Goal: Information Seeking & Learning: Learn about a topic

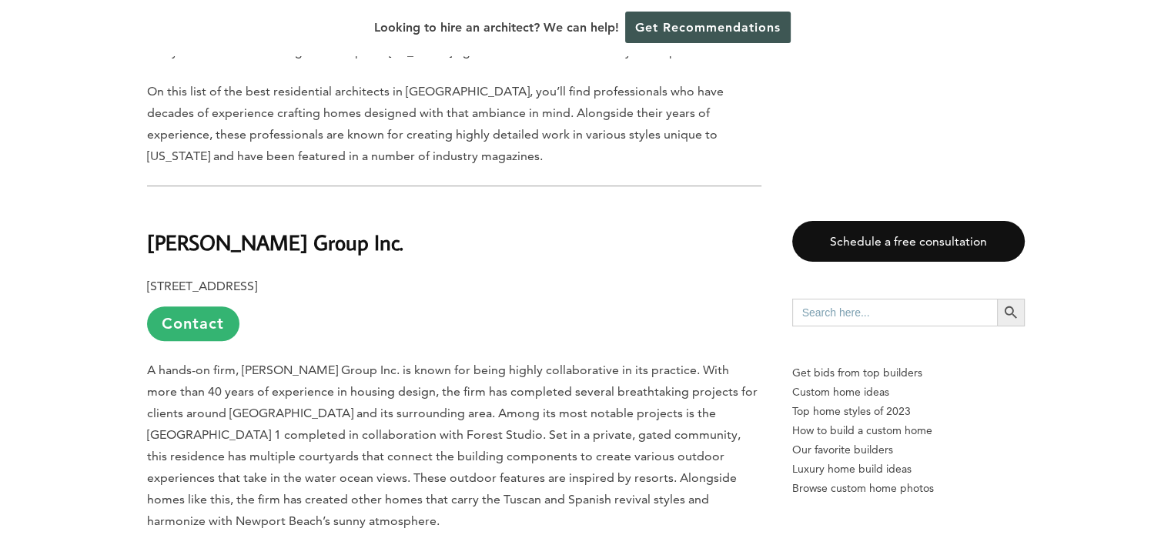
scroll to position [770, 0]
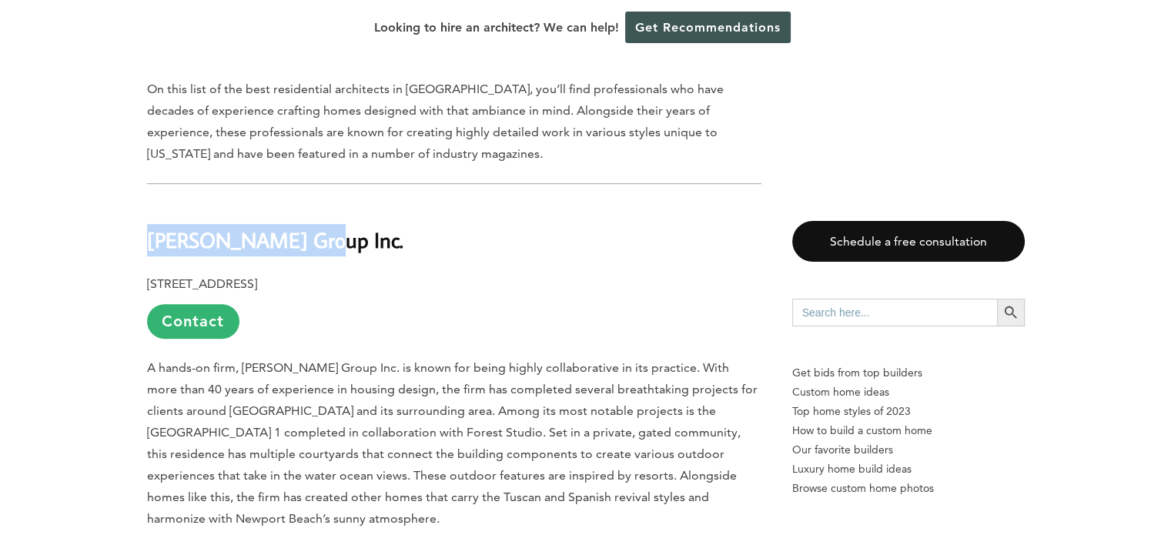
drag, startPoint x: 293, startPoint y: 249, endPoint x: 139, endPoint y: 248, distance: 153.9
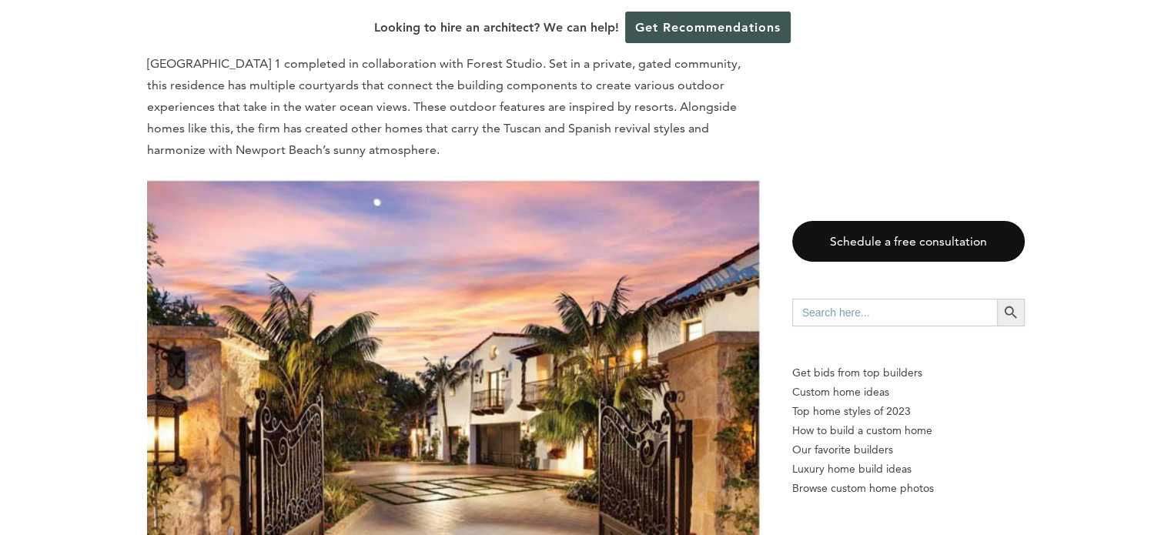
scroll to position [1155, 0]
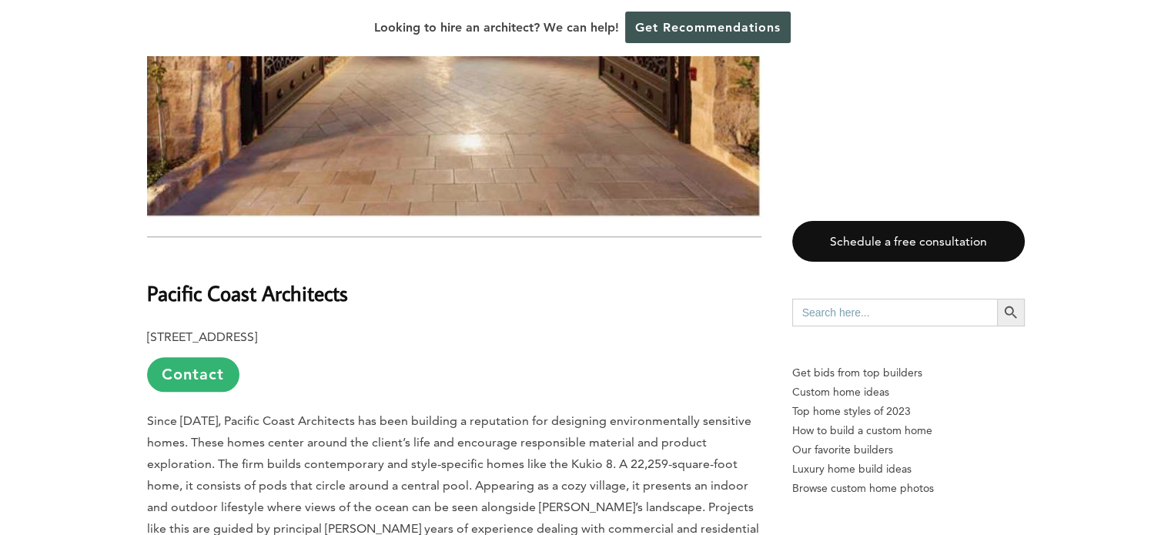
scroll to position [1616, 0]
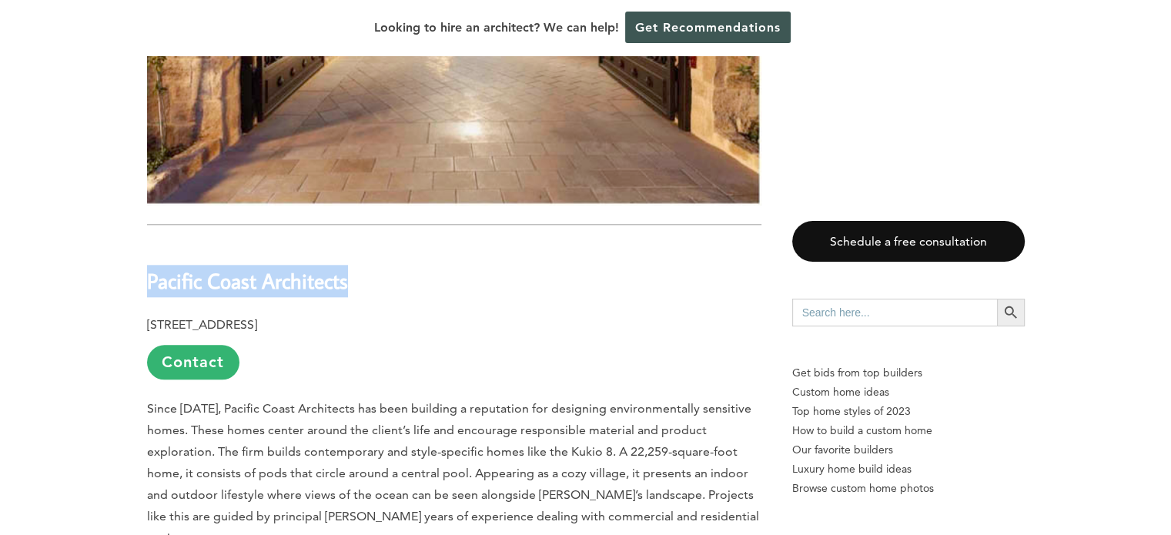
drag, startPoint x: 262, startPoint y: 289, endPoint x: 146, endPoint y: 290, distance: 115.5
click at [147, 290] on h2 "Pacific Coast Architects" at bounding box center [454, 269] width 614 height 53
copy b "Pacific Coast Architects"
click at [357, 296] on h2 "Pacific Coast Architects" at bounding box center [454, 269] width 614 height 53
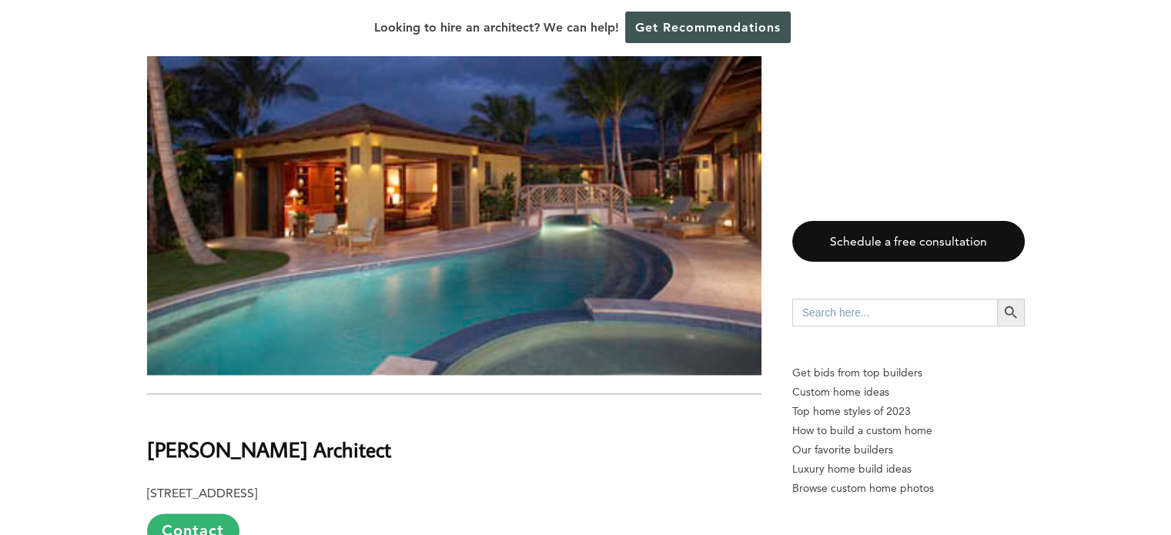
scroll to position [2309, 0]
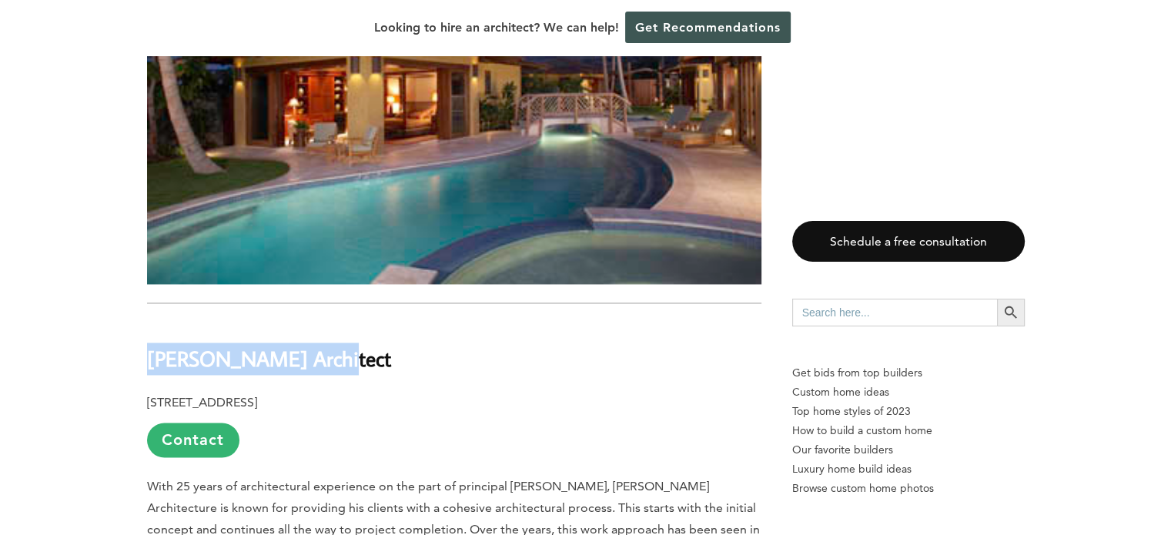
drag, startPoint x: 313, startPoint y: 347, endPoint x: 147, endPoint y: 343, distance: 165.6
click at [147, 343] on h2 "[PERSON_NAME] Architect" at bounding box center [454, 348] width 614 height 53
copy b "[PERSON_NAME] Architect"
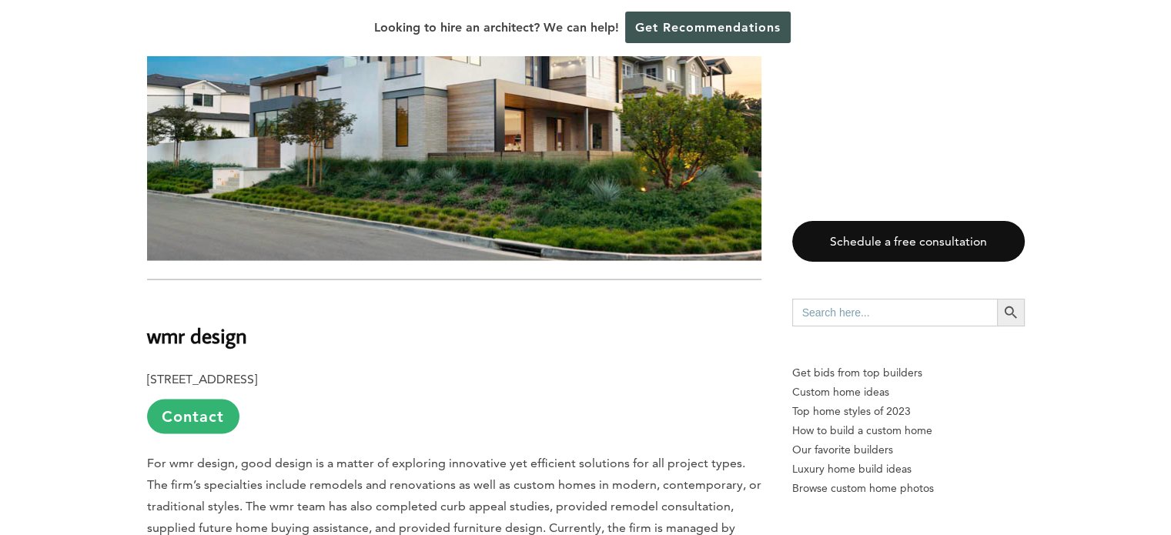
scroll to position [3002, 0]
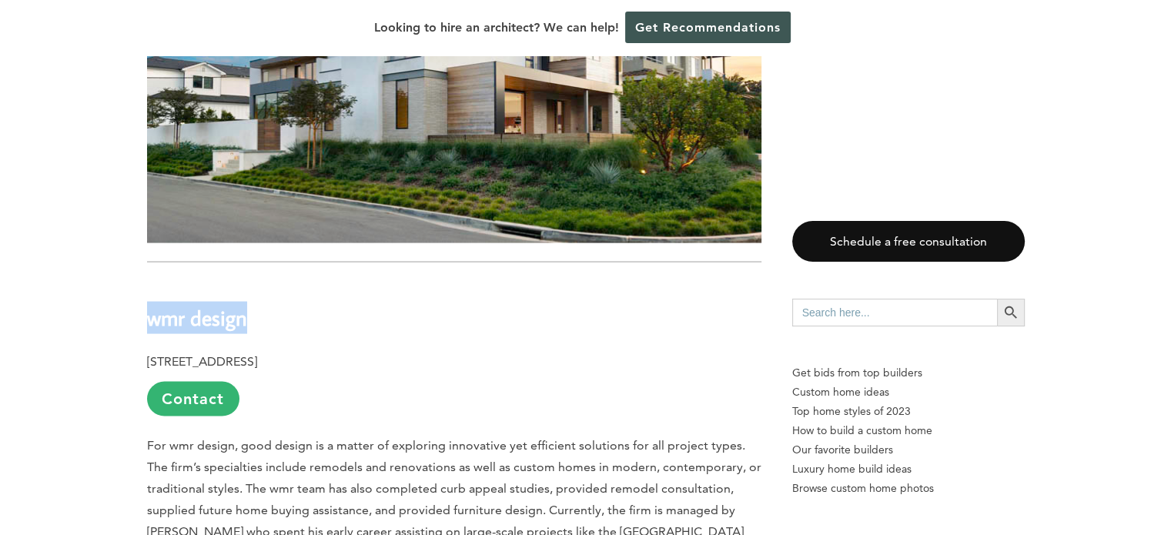
drag, startPoint x: 246, startPoint y: 282, endPoint x: 136, endPoint y: 284, distance: 109.3
copy b "wmr design"
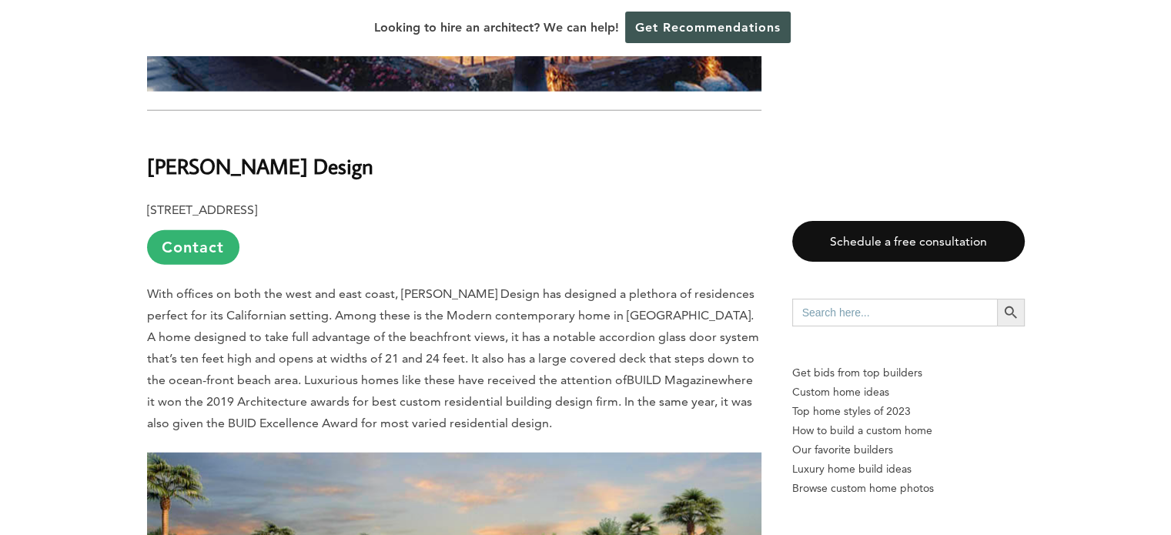
scroll to position [3849, 0]
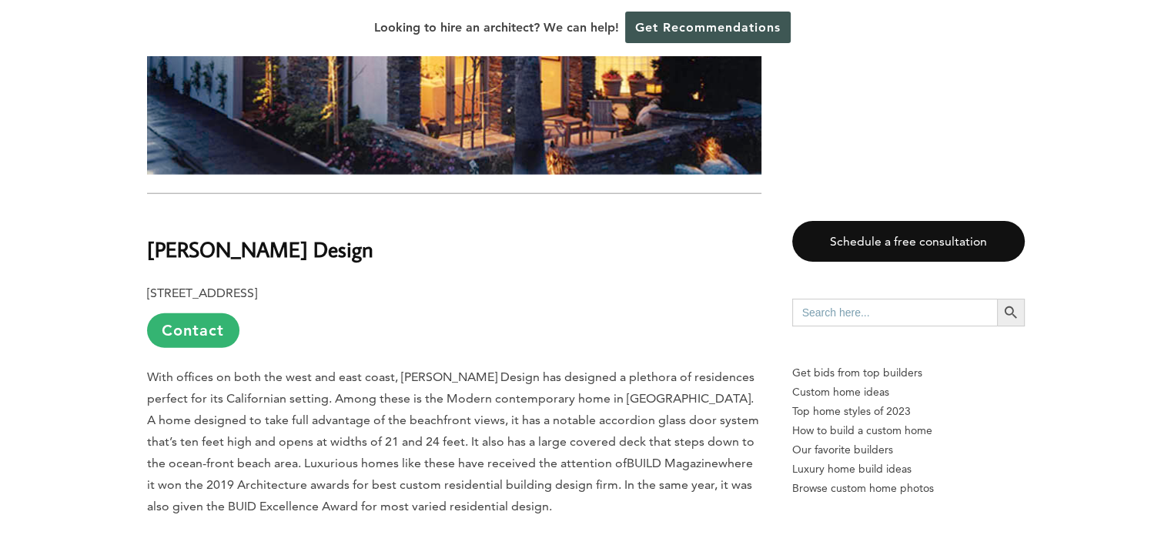
drag, startPoint x: 397, startPoint y: 216, endPoint x: 142, endPoint y: 212, distance: 255.6
copy b "[PERSON_NAME] Design"
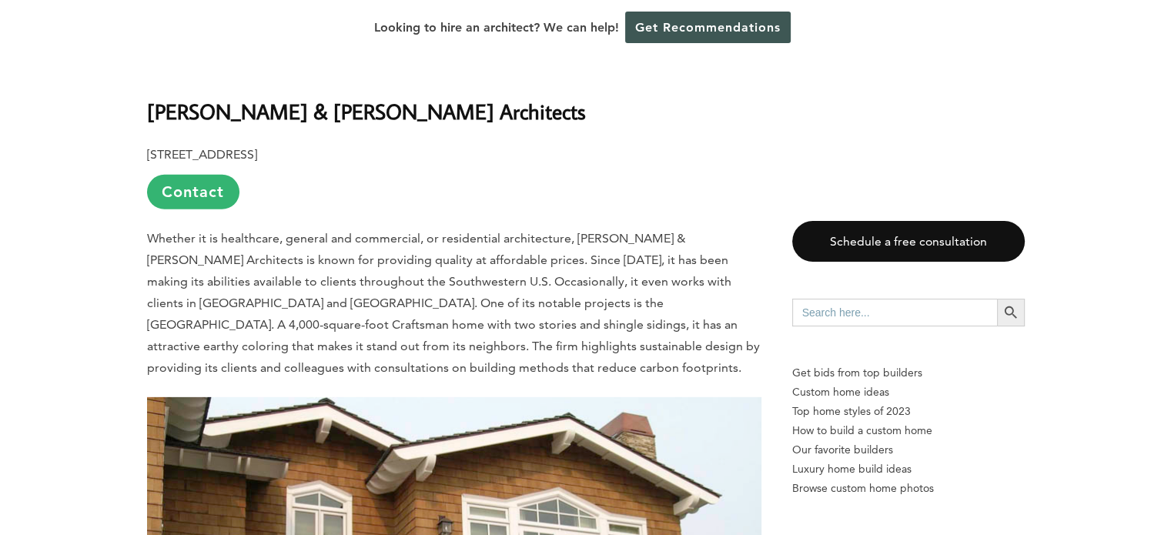
scroll to position [4695, 0]
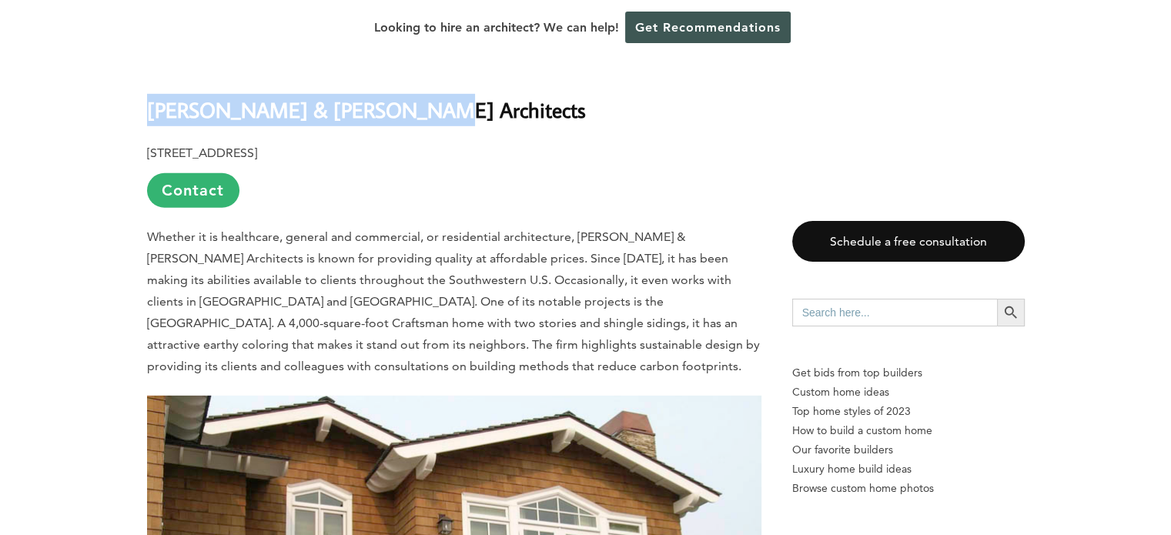
drag, startPoint x: 406, startPoint y: 70, endPoint x: 146, endPoint y: 69, distance: 259.4
click at [147, 72] on h2 "[PERSON_NAME] & [PERSON_NAME] Architects" at bounding box center [454, 98] width 614 height 53
copy b "[PERSON_NAME] & [PERSON_NAME] Architects"
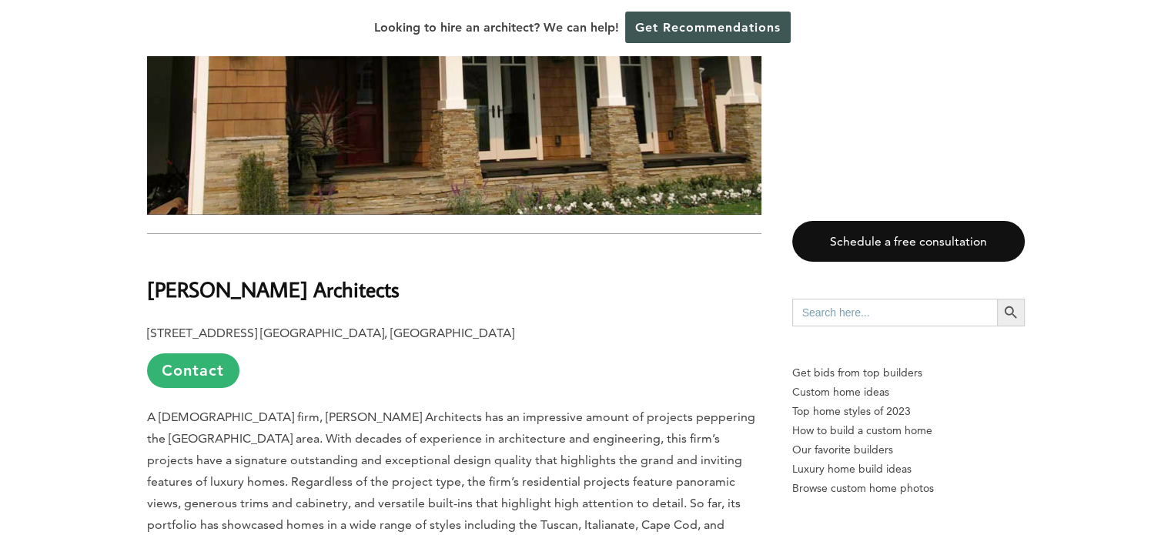
scroll to position [5388, 0]
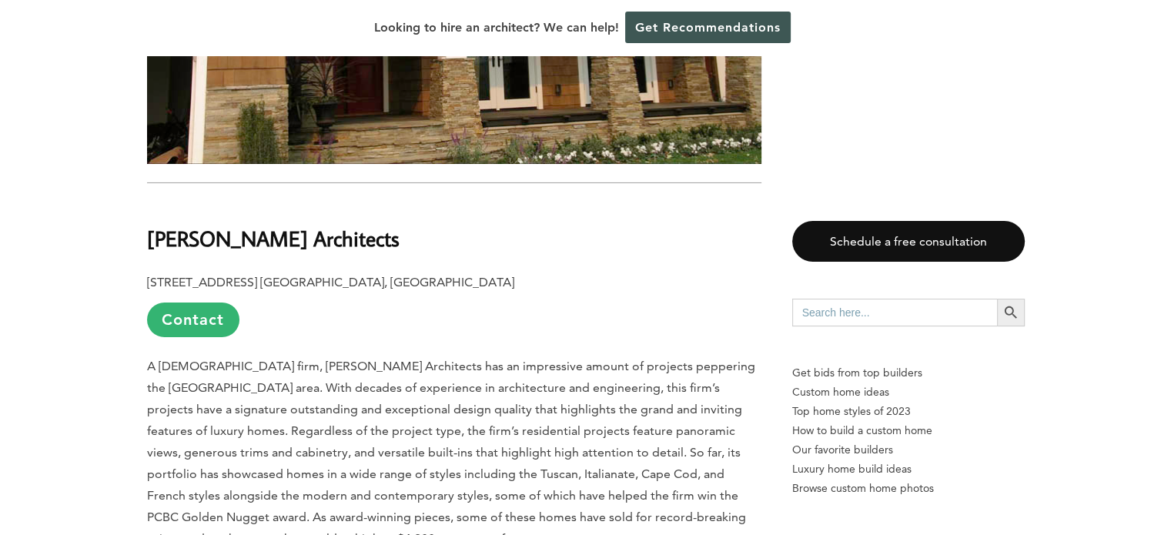
drag, startPoint x: 378, startPoint y: 199, endPoint x: 113, endPoint y: 200, distance: 264.8
copy b "[PERSON_NAME] Architects"
click at [572, 272] on p "[STREET_ADDRESS] [GEOGRAPHIC_DATA] Contact" at bounding box center [454, 304] width 614 height 65
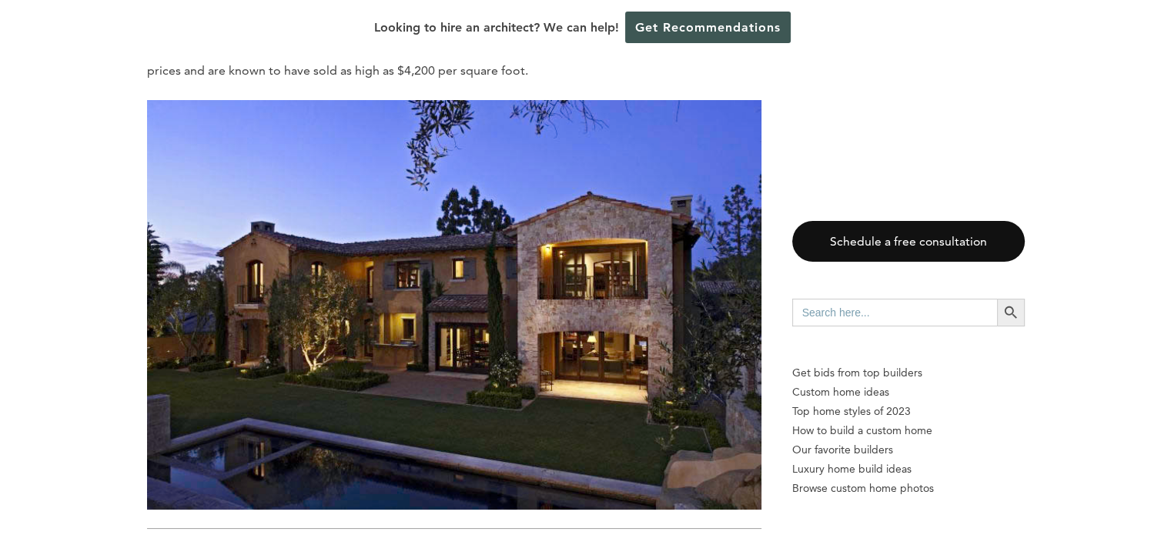
scroll to position [6158, 0]
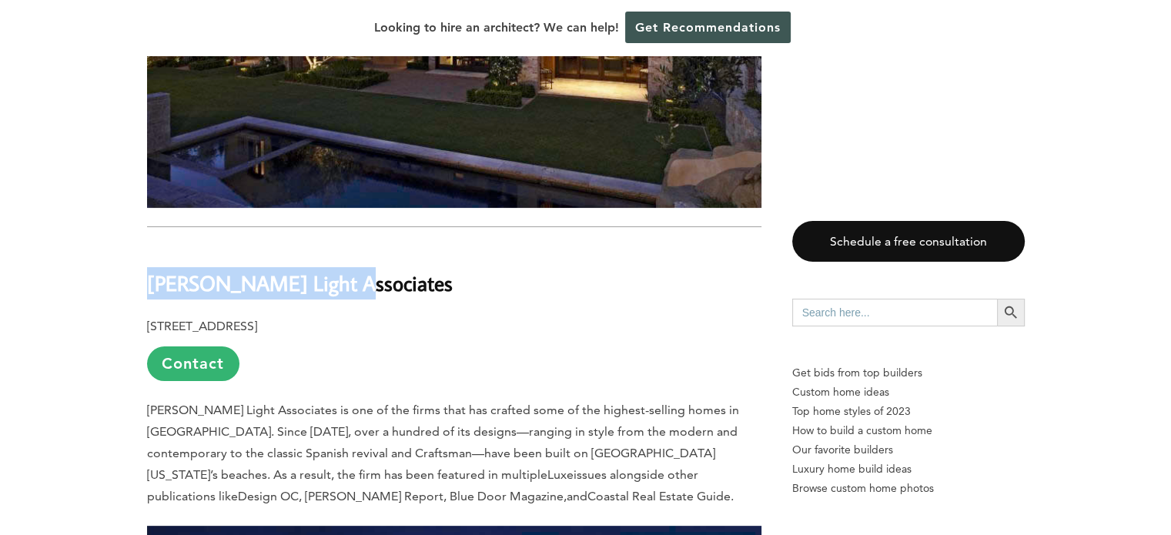
drag, startPoint x: 304, startPoint y: 247, endPoint x: 143, endPoint y: 244, distance: 160.9
copy b "[PERSON_NAME] Light Associates"
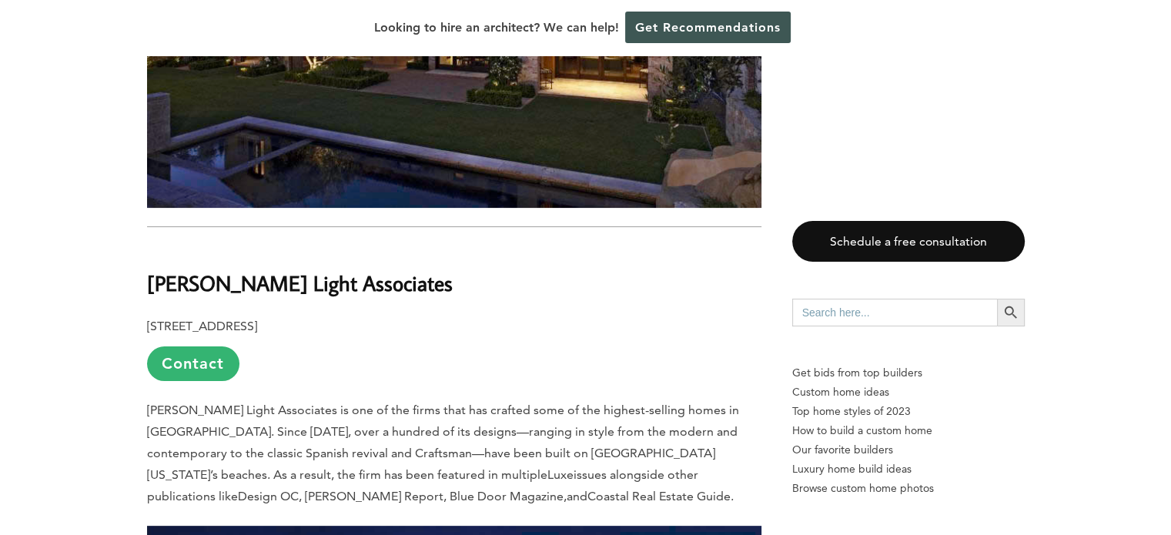
click at [581, 403] on span "[PERSON_NAME] Light Associates is one of the firms that has crafted some of the…" at bounding box center [443, 442] width 592 height 79
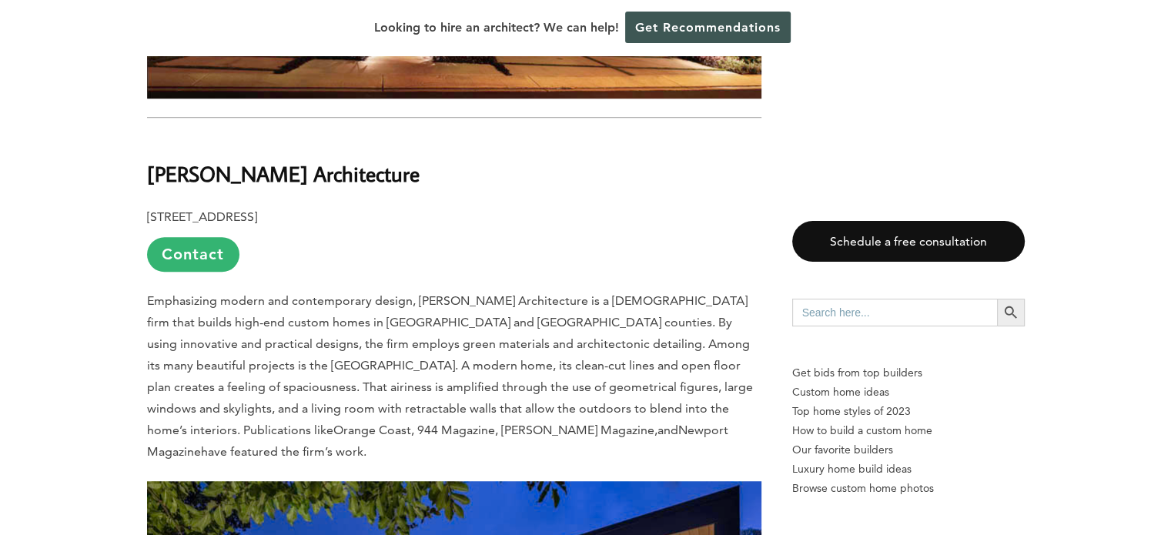
scroll to position [6851, 0]
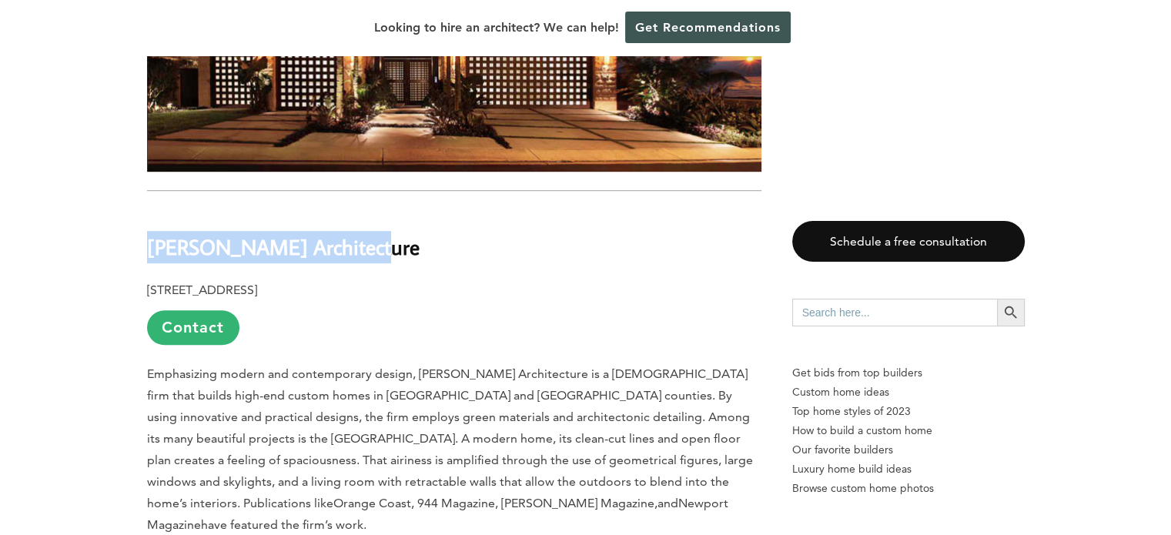
drag, startPoint x: 381, startPoint y: 209, endPoint x: 148, endPoint y: 212, distance: 233.2
click at [148, 212] on h2 "[PERSON_NAME] Architecture" at bounding box center [454, 235] width 614 height 53
copy b "[PERSON_NAME] Architecture"
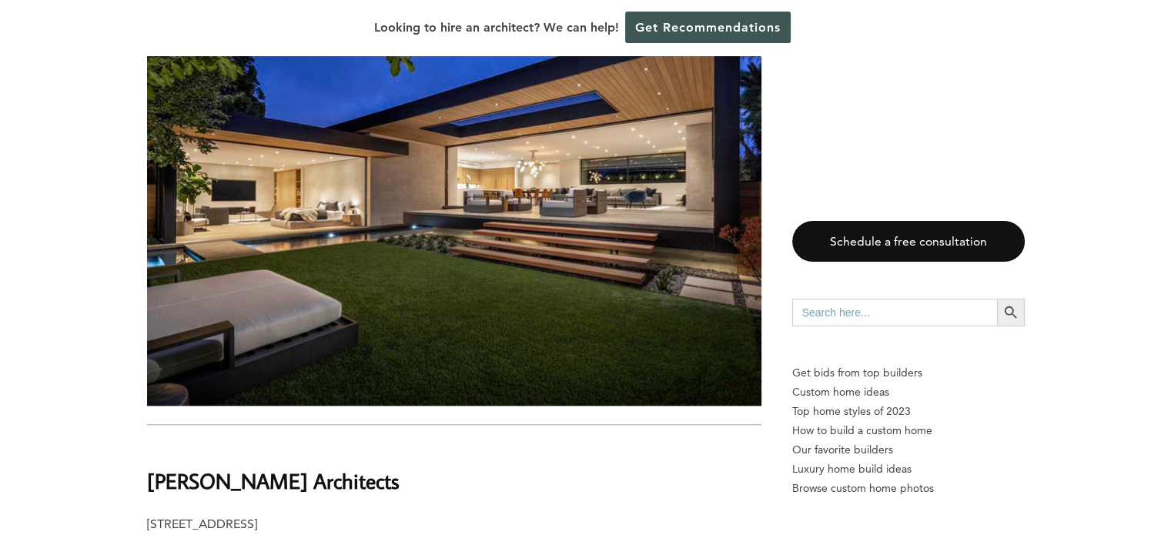
scroll to position [7620, 0]
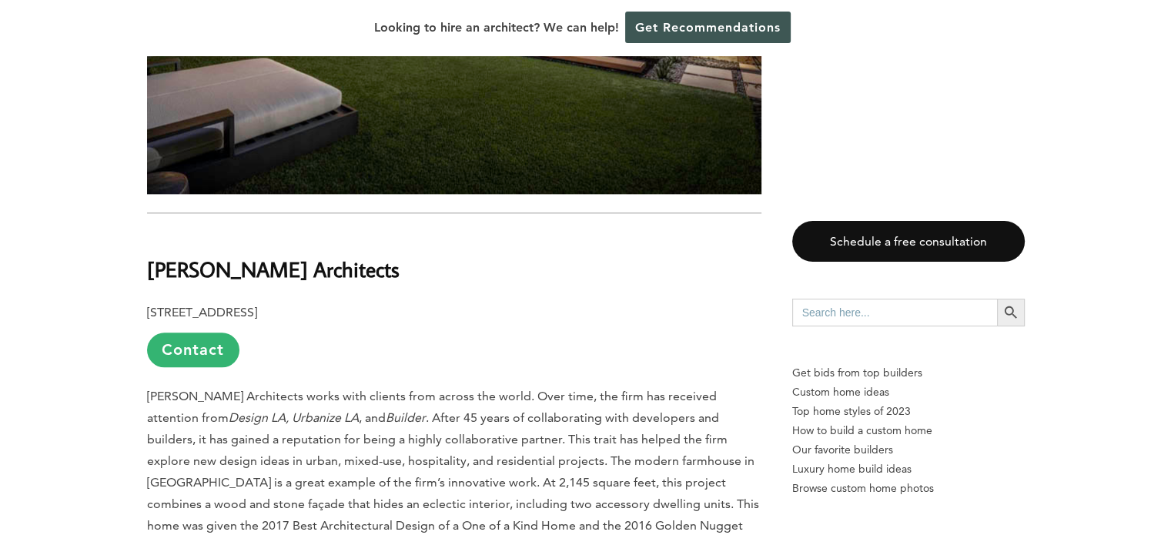
drag, startPoint x: 388, startPoint y: 212, endPoint x: 145, endPoint y: 215, distance: 243.3
copy b "[PERSON_NAME] Architects"
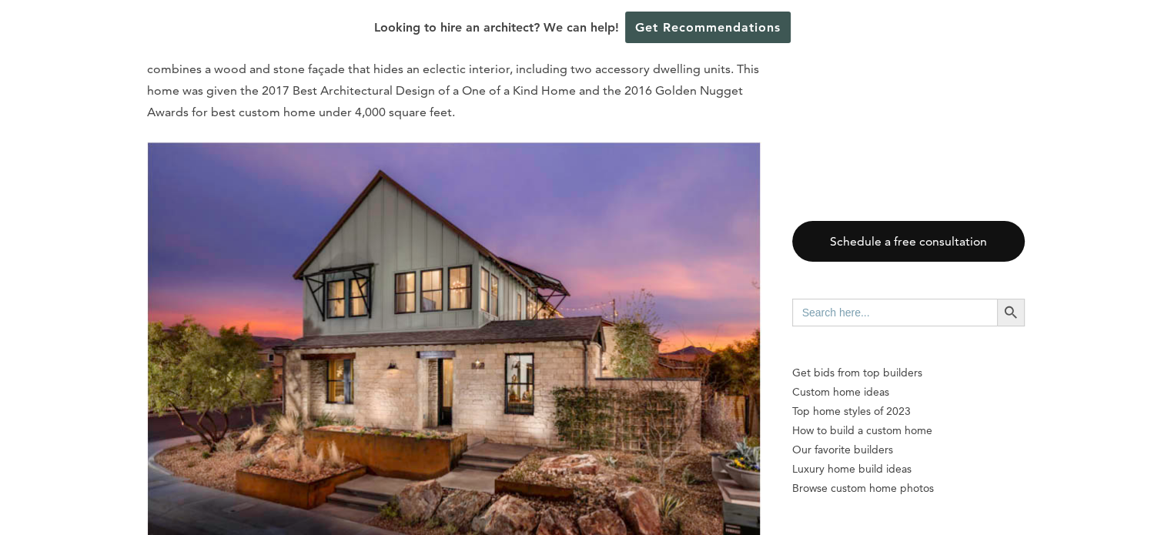
scroll to position [8082, 0]
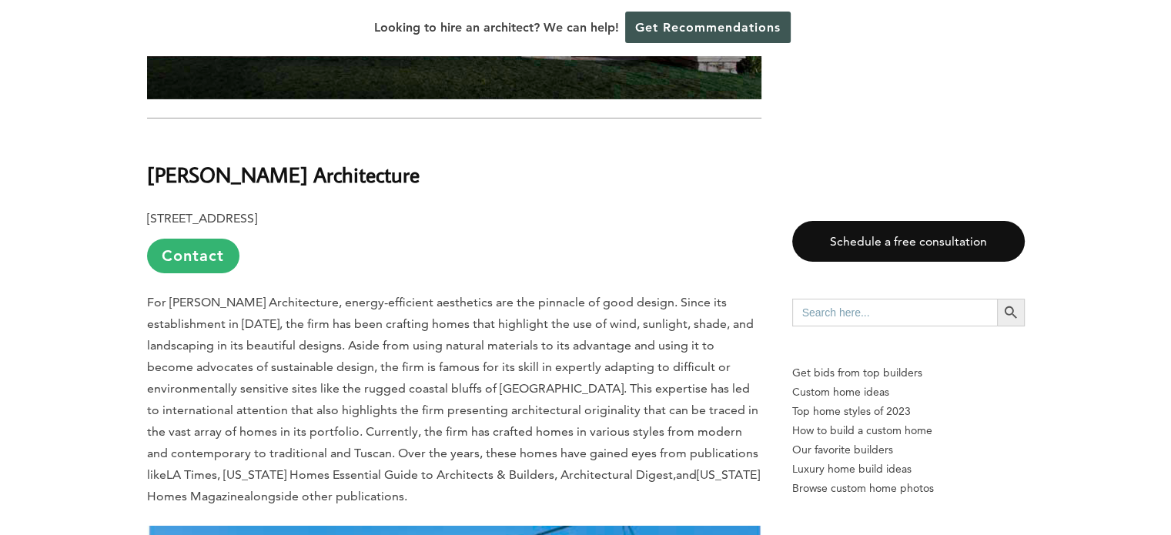
scroll to position [10963, 0]
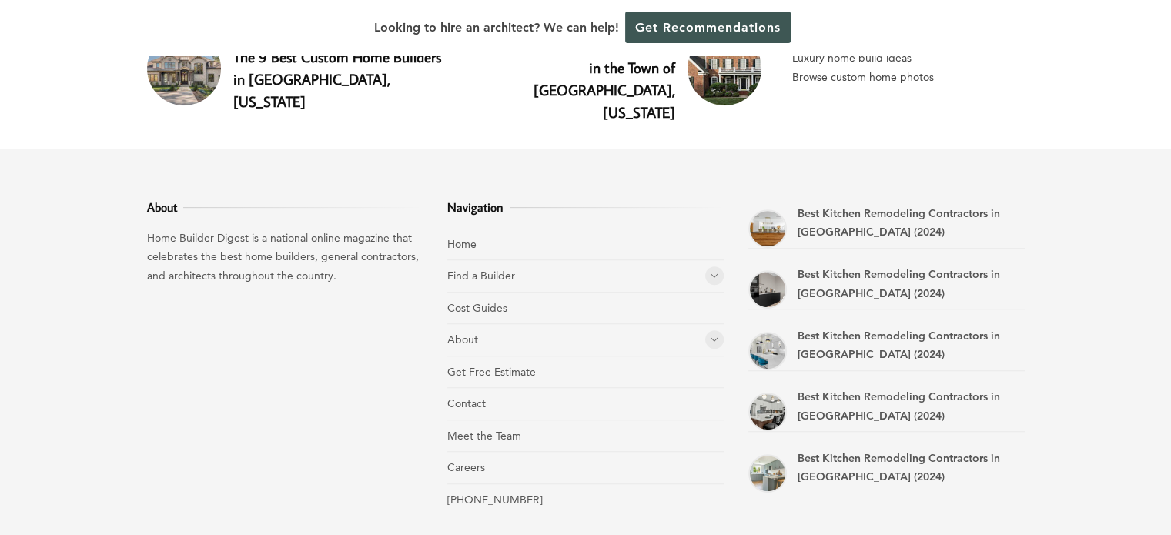
scroll to position [12366, 0]
